Goal: Task Accomplishment & Management: Complete application form

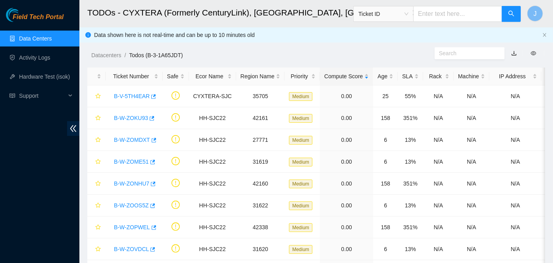
click at [453, 15] on input "text" at bounding box center [457, 14] width 89 height 16
paste input "B-V-5TH4EAR"
type input "B-V-5TH4EAR"
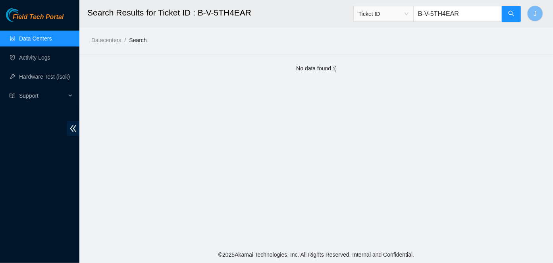
click at [47, 35] on link "Data Centers" at bounding box center [35, 38] width 33 height 6
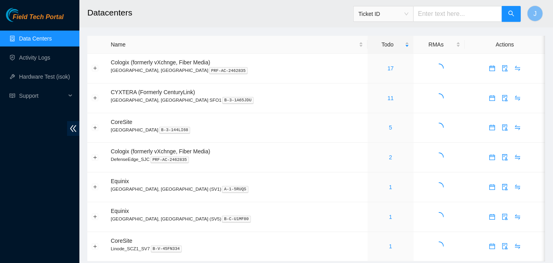
click at [461, 13] on input "text" at bounding box center [457, 14] width 89 height 16
click at [453, 18] on input "text" at bounding box center [457, 14] width 89 height 16
click at [409, 17] on span "Ticket ID" at bounding box center [384, 14] width 50 height 12
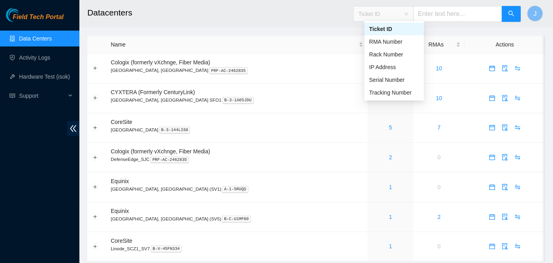
click at [445, 16] on input "text" at bounding box center [457, 14] width 89 height 16
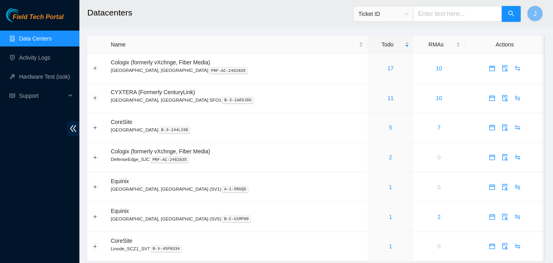
paste input "B-V-5TH4EAR"
type input "B-V-5TH4EAR"
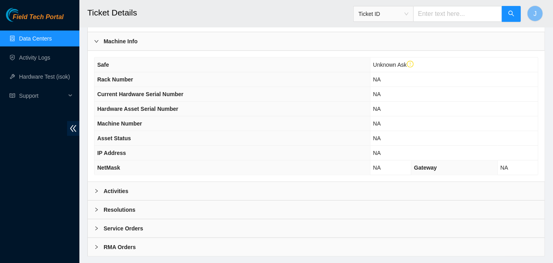
scroll to position [241, 0]
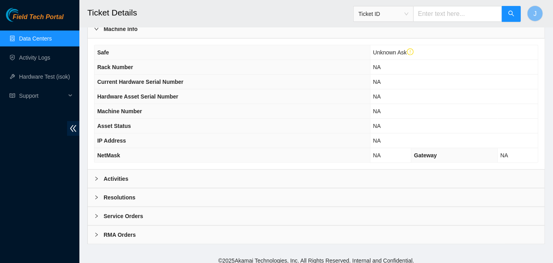
click at [112, 193] on b "Resolutions" at bounding box center [120, 197] width 32 height 9
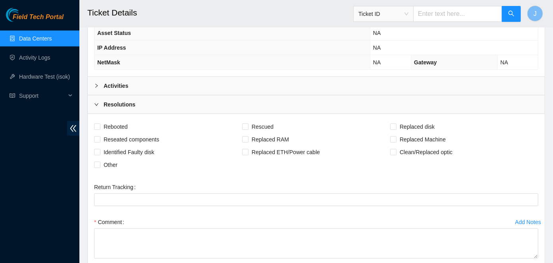
scroll to position [335, 0]
click at [110, 158] on span "Other" at bounding box center [110, 164] width 20 height 13
click at [100, 161] on input "Other" at bounding box center [97, 164] width 6 height 6
checkbox input "true"
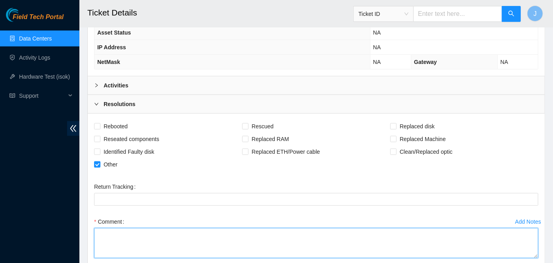
click at [235, 233] on textarea "Comment" at bounding box center [316, 243] width 444 height 30
paste textarea "Switched off and powered down the following assets: CL-U06 01 CT-4190523-00197 …"
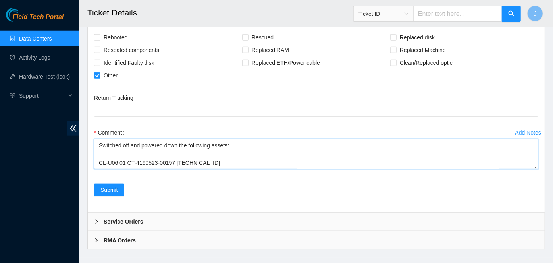
scroll to position [429, 0]
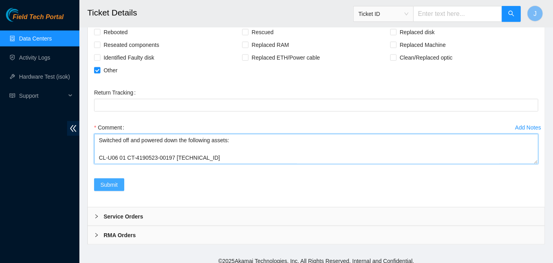
type textarea "Switched off and powered down the following assets: CL-U06 01 CT-4190523-00197 …"
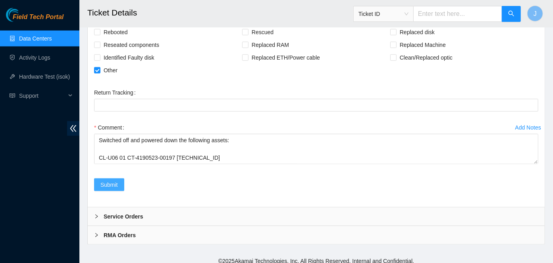
click at [111, 180] on span "Submit" at bounding box center [108, 184] width 17 height 9
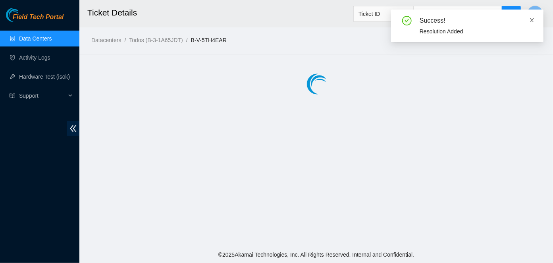
click at [532, 19] on icon "close" at bounding box center [532, 20] width 4 height 4
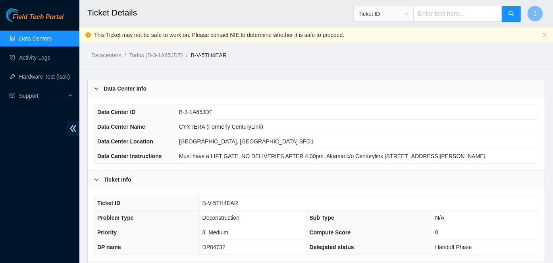
click at [25, 36] on link "Data Centers" at bounding box center [35, 38] width 33 height 6
